Goal: Information Seeking & Learning: Learn about a topic

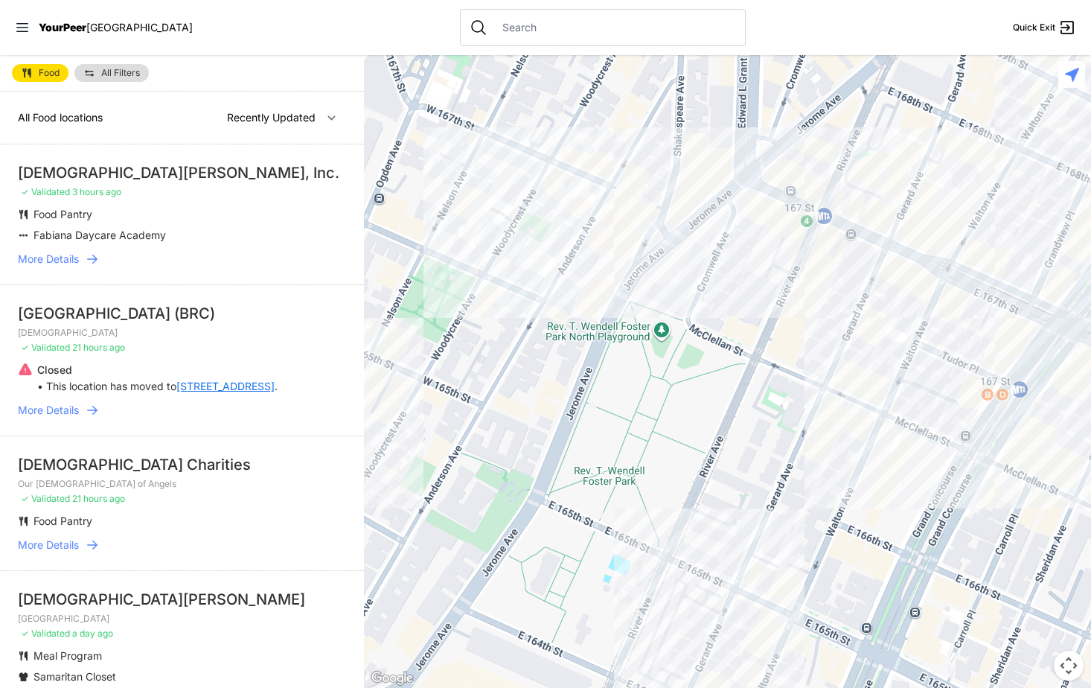
select select "nearby"
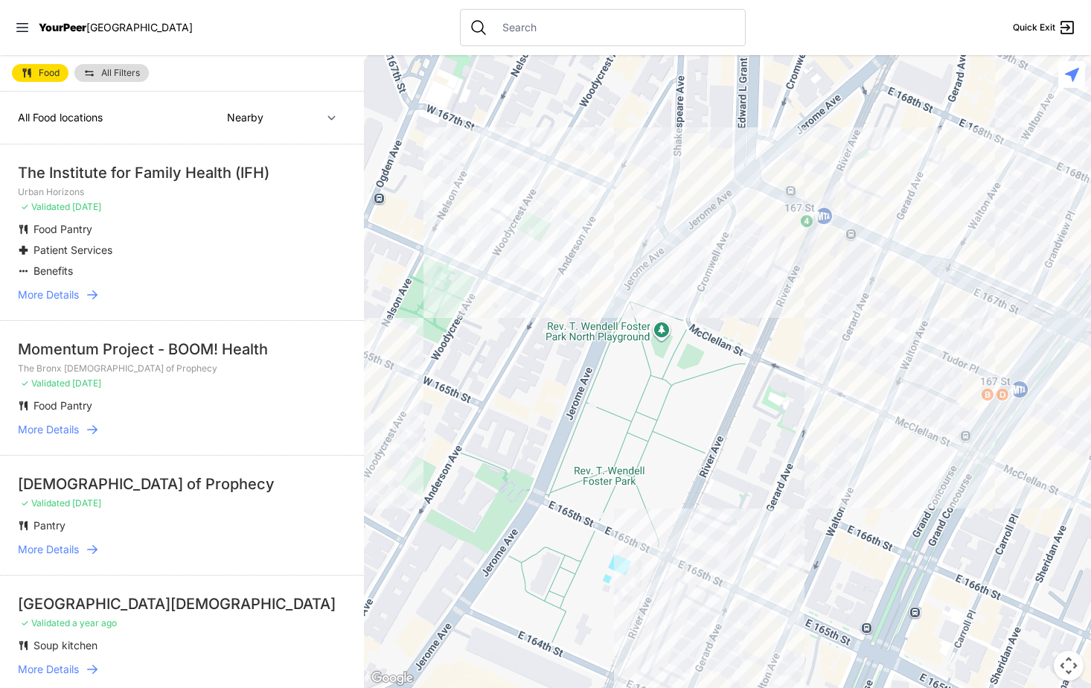
click at [56, 293] on span "More Details" at bounding box center [48, 294] width 61 height 15
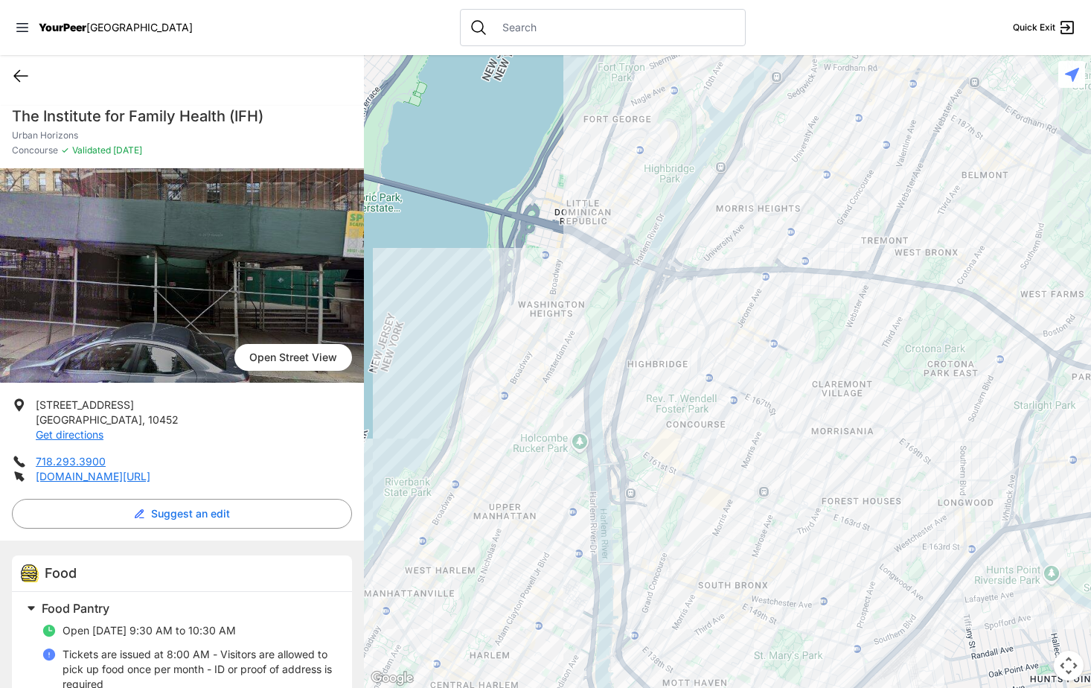
click at [21, 72] on icon at bounding box center [21, 76] width 18 height 18
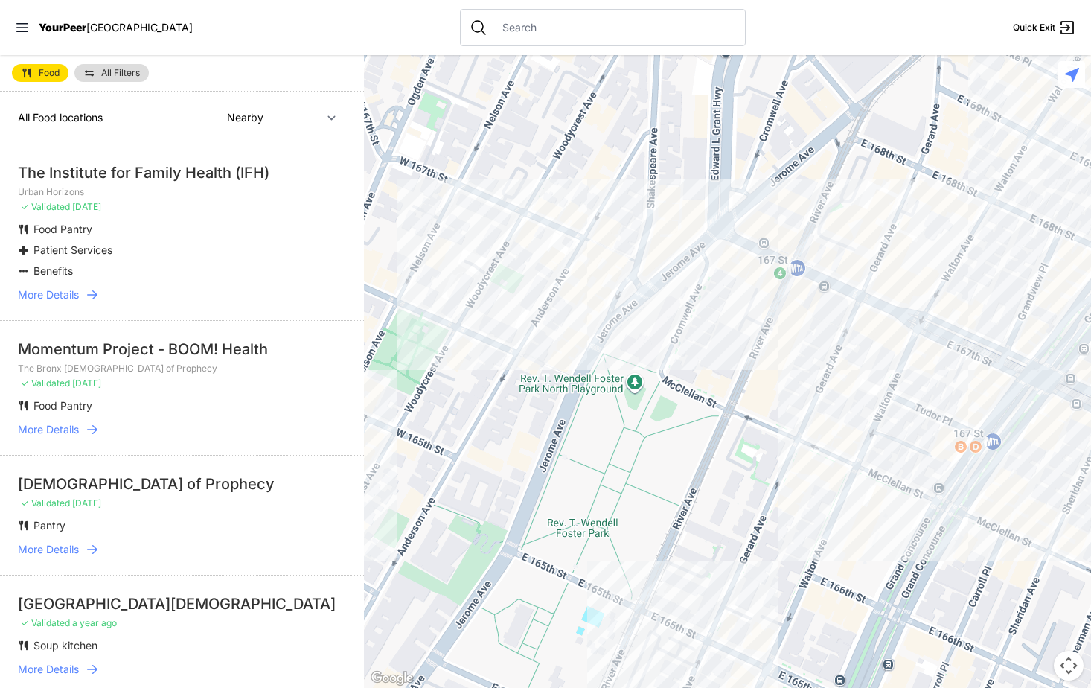
drag, startPoint x: 833, startPoint y: 305, endPoint x: 793, endPoint y: 359, distance: 67.1
click at [793, 359] on div at bounding box center [727, 371] width 727 height 633
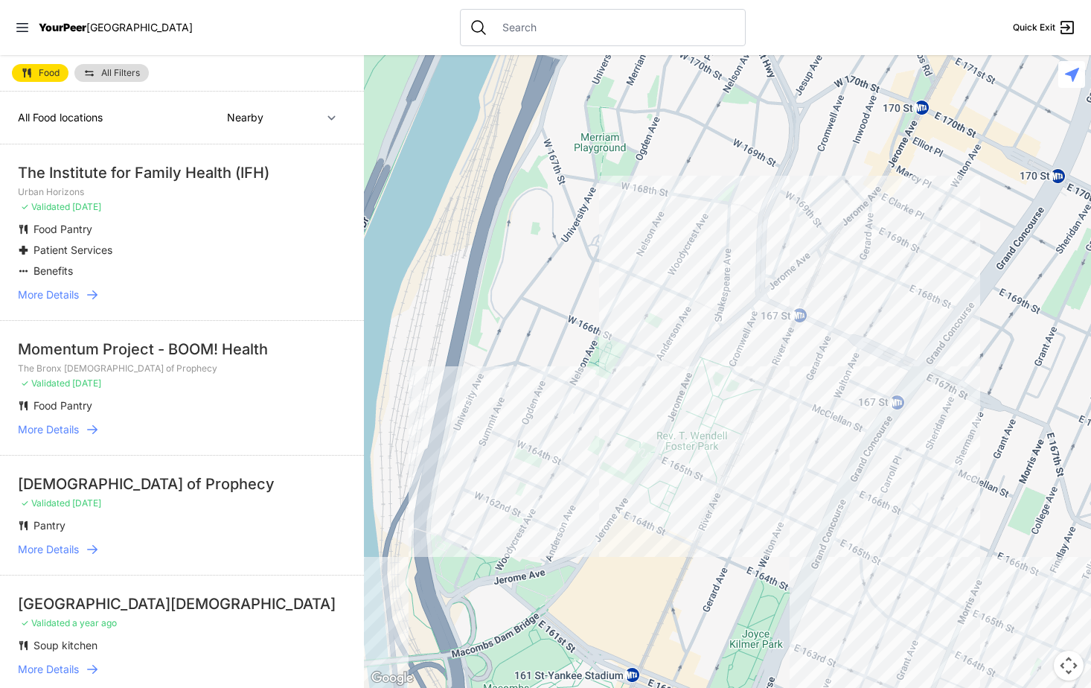
click at [56, 296] on span "More Details" at bounding box center [48, 294] width 61 height 15
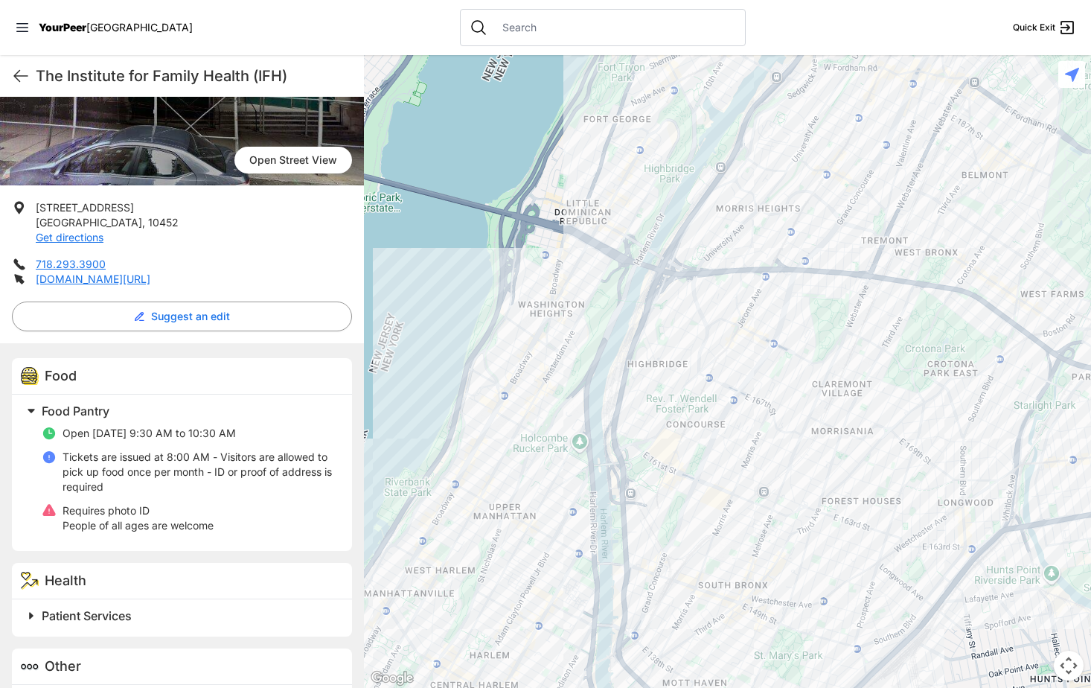
scroll to position [223, 0]
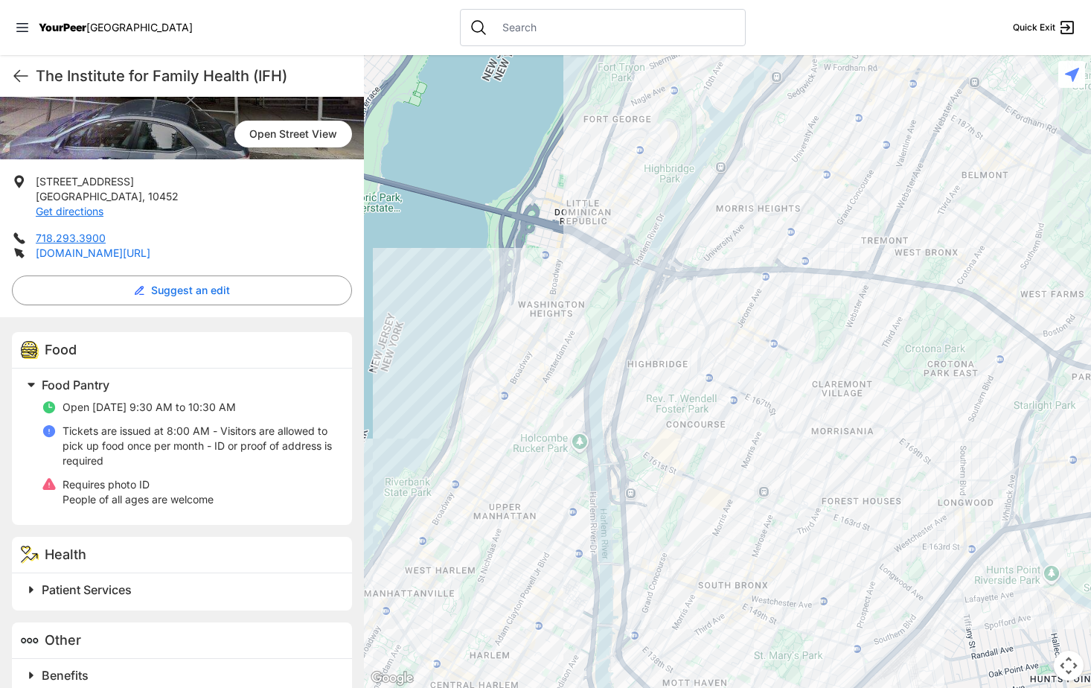
click at [150, 254] on link "[DOMAIN_NAME][URL]" at bounding box center [93, 252] width 115 height 13
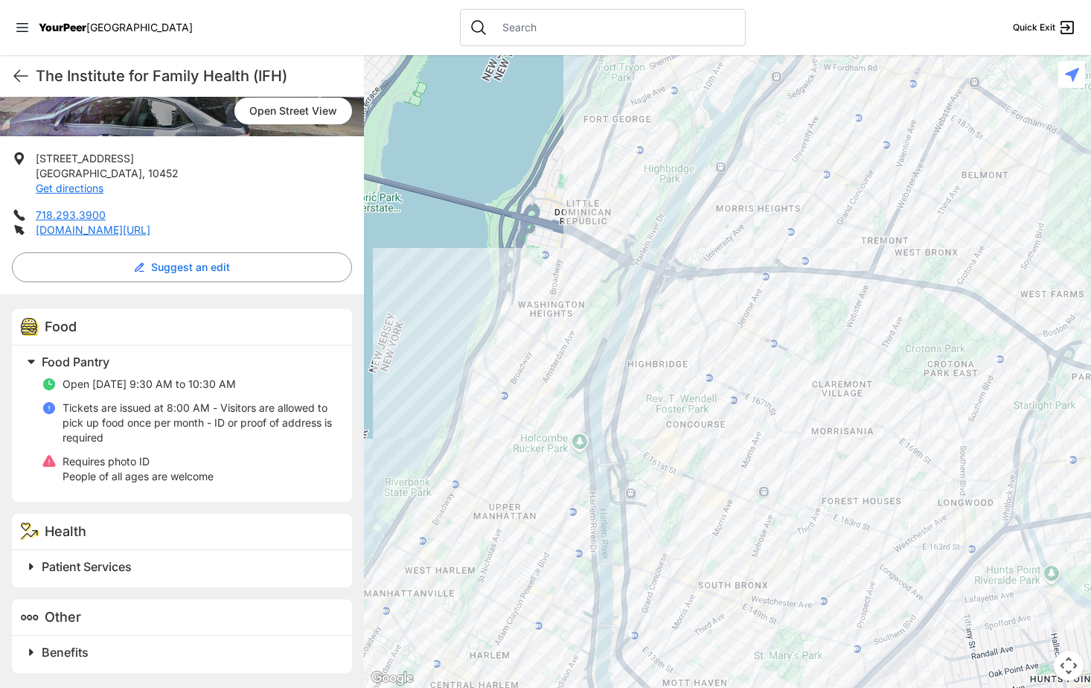
click at [47, 647] on span "Benefits" at bounding box center [65, 652] width 47 height 15
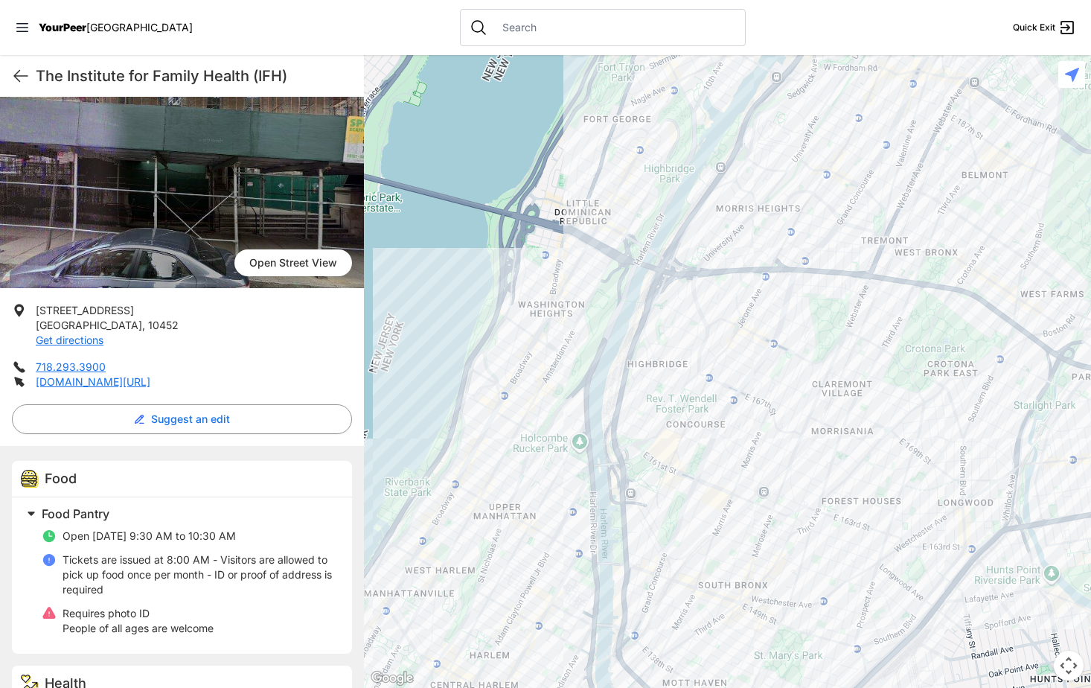
scroll to position [20, 0]
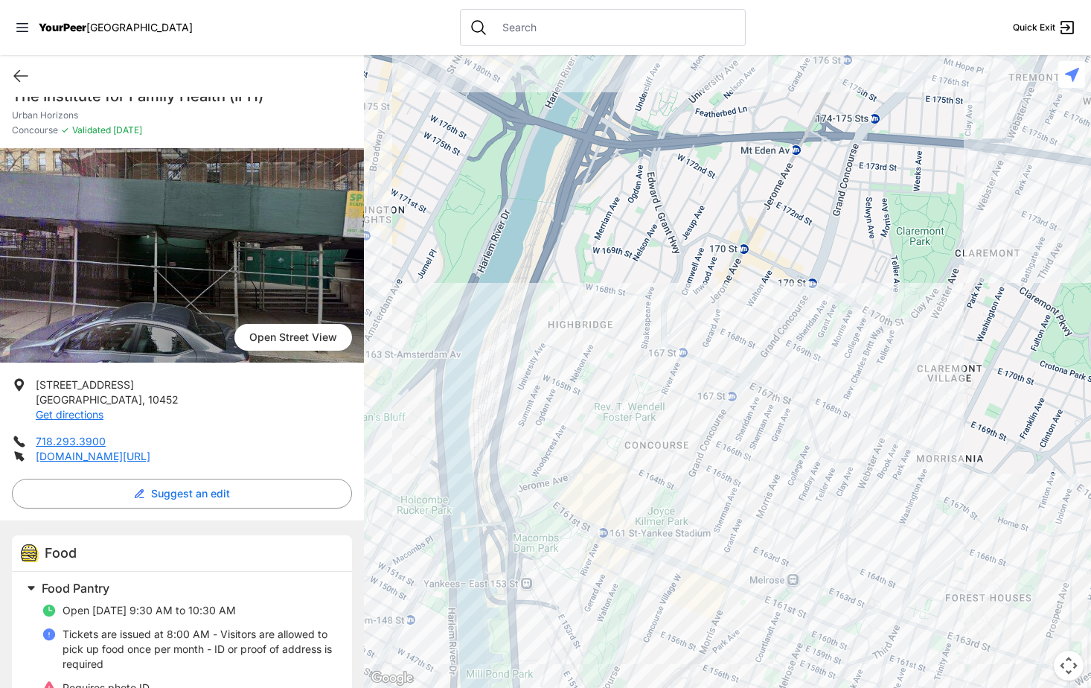
click at [722, 406] on div at bounding box center [727, 371] width 727 height 633
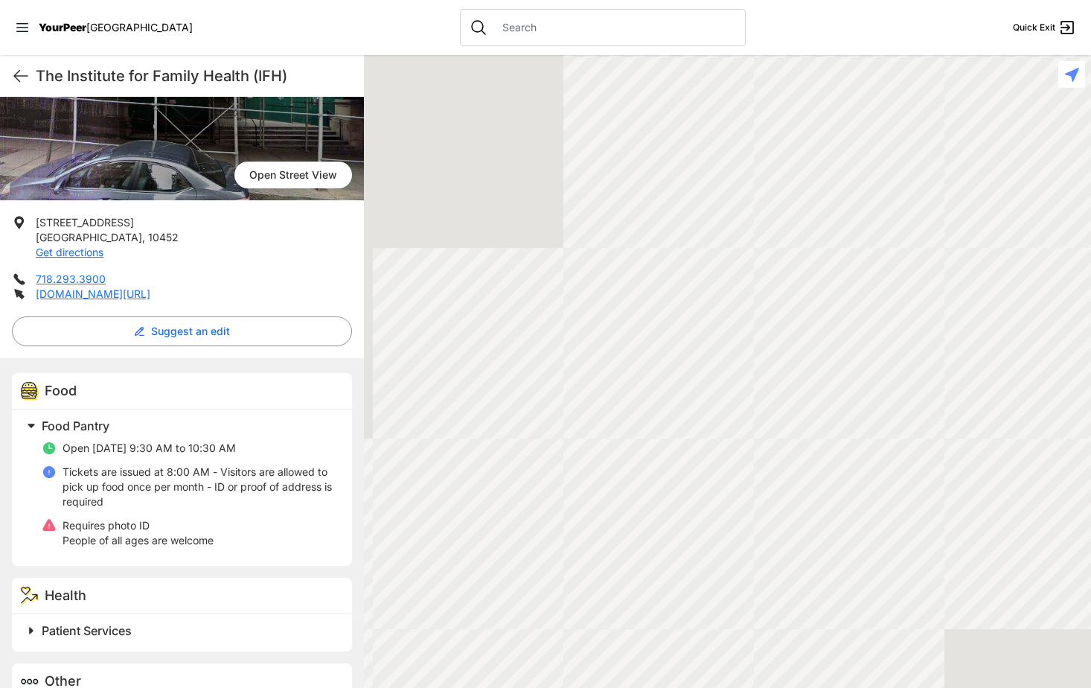
scroll to position [392, 0]
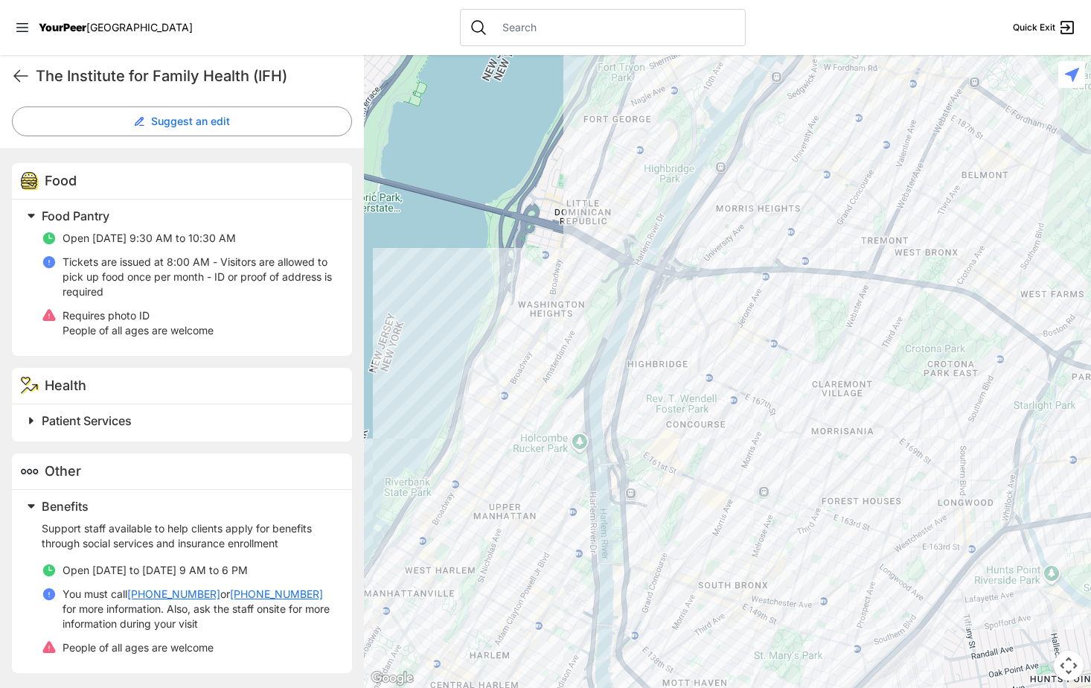
click at [7, 72] on div "The Institute for Family Health (IFH) Quick Exit" at bounding box center [182, 76] width 364 height 42
click at [21, 74] on icon at bounding box center [21, 76] width 18 height 18
